Goal: Information Seeking & Learning: Find specific fact

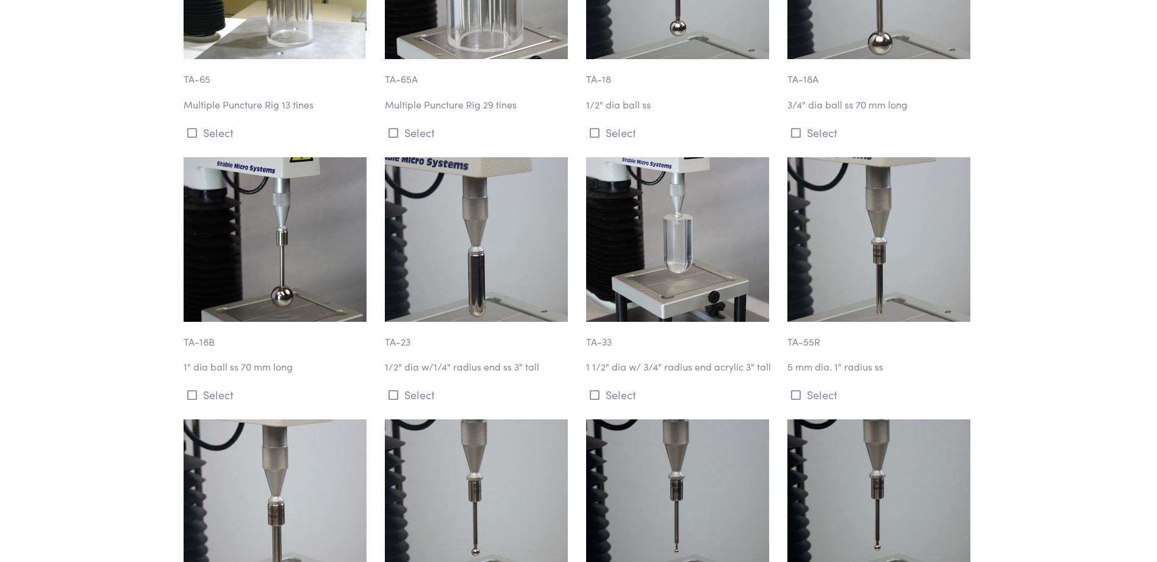
scroll to position [4270, 0]
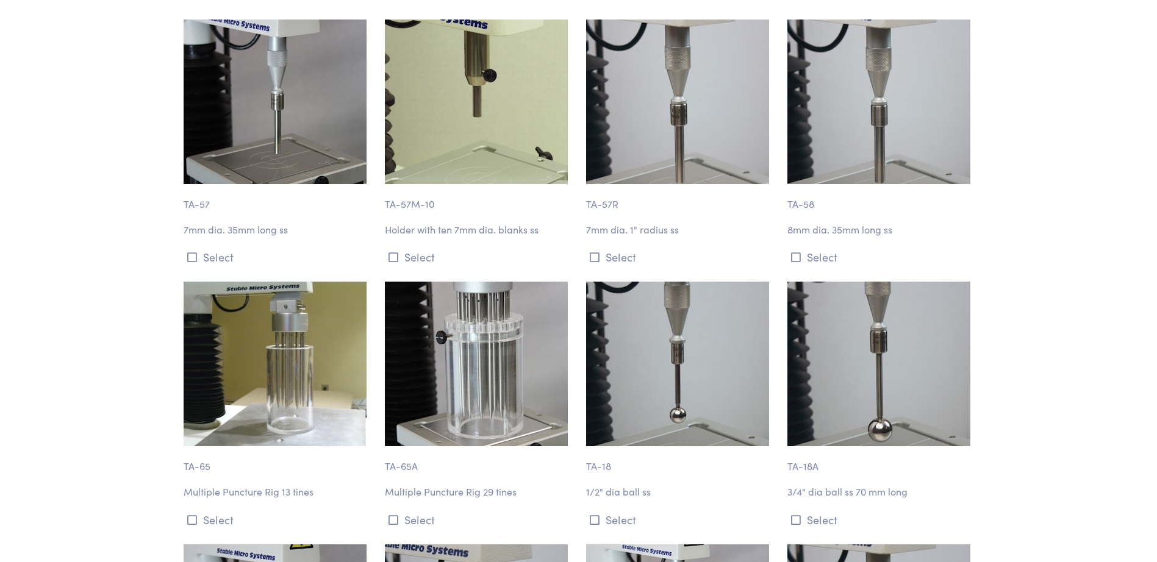
scroll to position [0, 0]
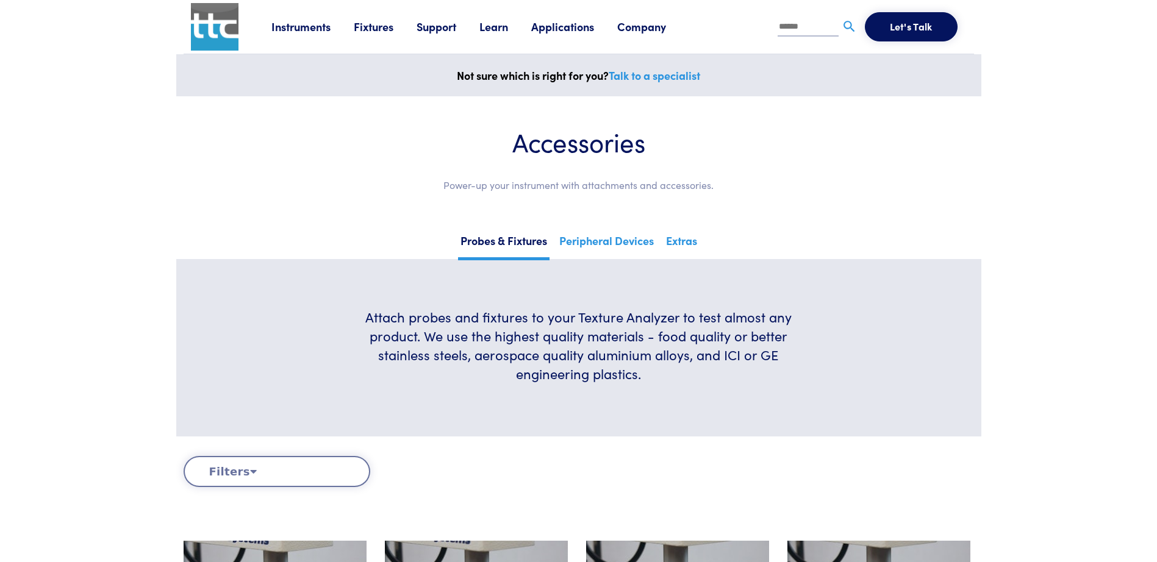
drag, startPoint x: 1122, startPoint y: 371, endPoint x: 1122, endPoint y: -34, distance: 405.0
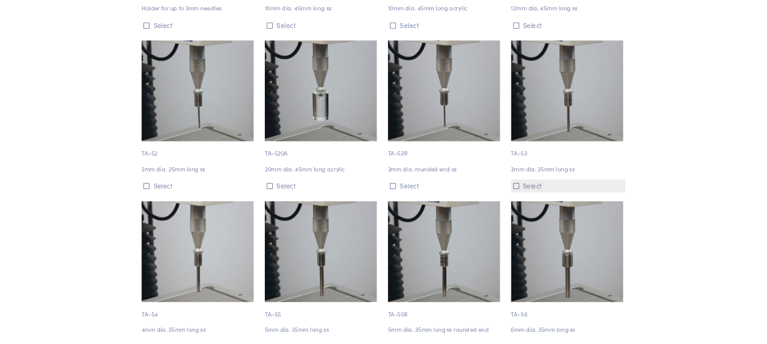
scroll to position [3111, 0]
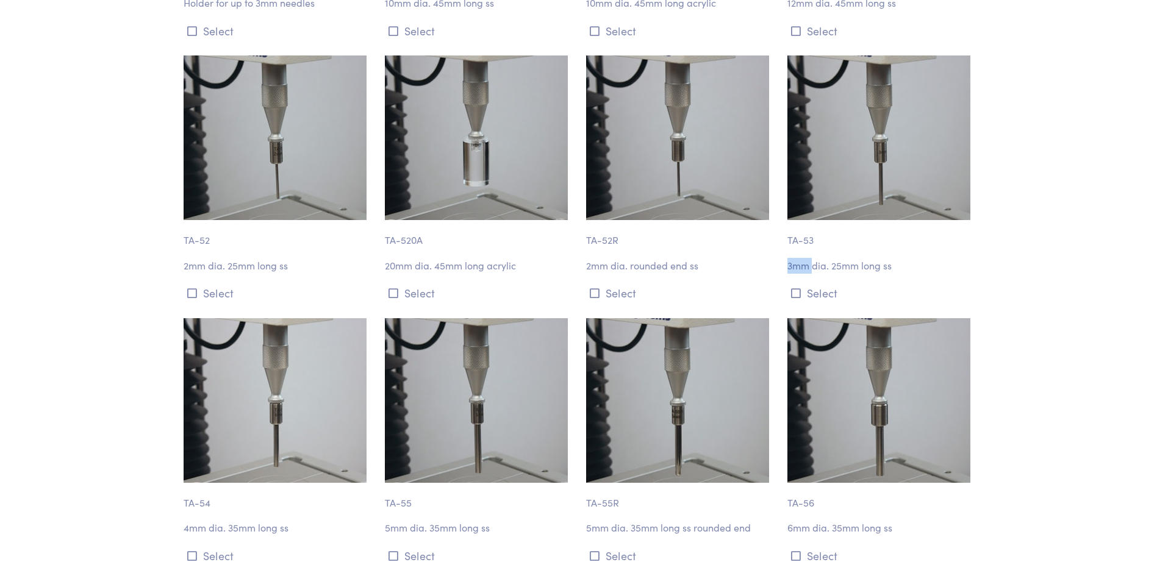
drag, startPoint x: 785, startPoint y: 268, endPoint x: 812, endPoint y: 270, distance: 26.9
click at [812, 270] on div "TA-53 3mm dia. 25mm long ss Select" at bounding box center [880, 180] width 201 height 248
copy p "3mm"
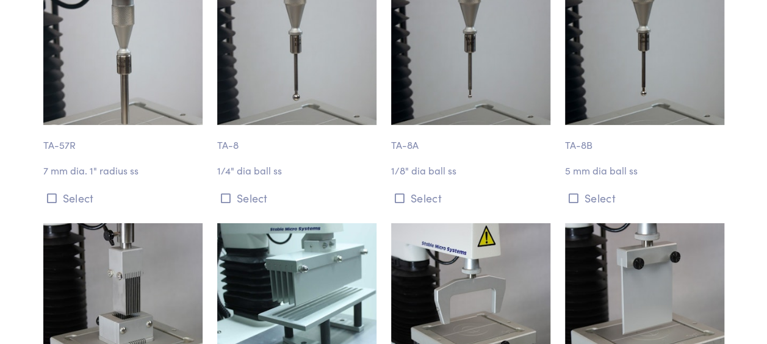
scroll to position [4209, 0]
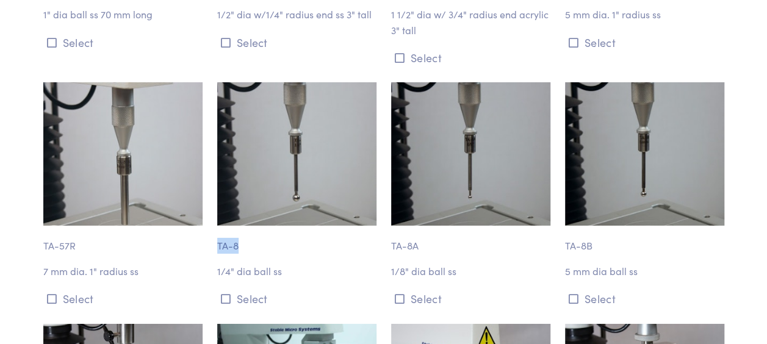
drag, startPoint x: 199, startPoint y: 231, endPoint x: 212, endPoint y: 228, distance: 13.0
click at [212, 228] on div "TA-8 1/4" dia ball ss Select" at bounding box center [297, 195] width 174 height 226
drag, startPoint x: 212, startPoint y: 228, endPoint x: 253, endPoint y: 219, distance: 41.3
click at [237, 231] on p "TA-8" at bounding box center [296, 240] width 159 height 28
drag, startPoint x: 216, startPoint y: 258, endPoint x: 236, endPoint y: 256, distance: 20.2
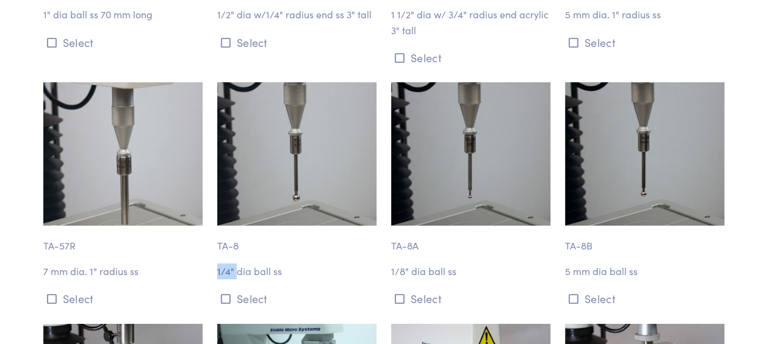
click at [236, 256] on div "TA-8 1/4" dia ball ss Select" at bounding box center [297, 195] width 174 height 226
